Goal: Subscribe to service/newsletter

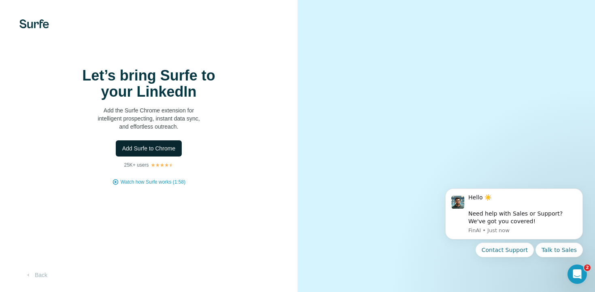
click at [155, 157] on button "Add Surfe to Chrome" at bounding box center [149, 148] width 66 height 16
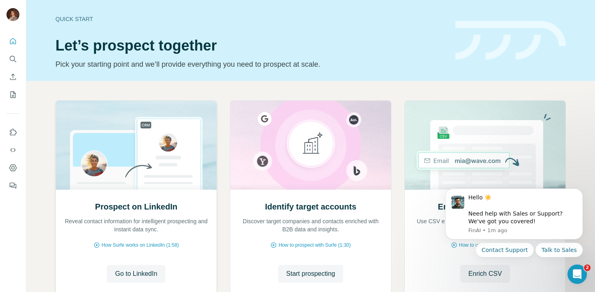
click at [143, 264] on div "Prospect on LinkedIn Reveal contact information for intelligent prospecting and…" at bounding box center [136, 244] width 161 height 108
click at [137, 271] on span "Go to LinkedIn" at bounding box center [136, 274] width 42 height 10
